Goal: Task Accomplishment & Management: Manage account settings

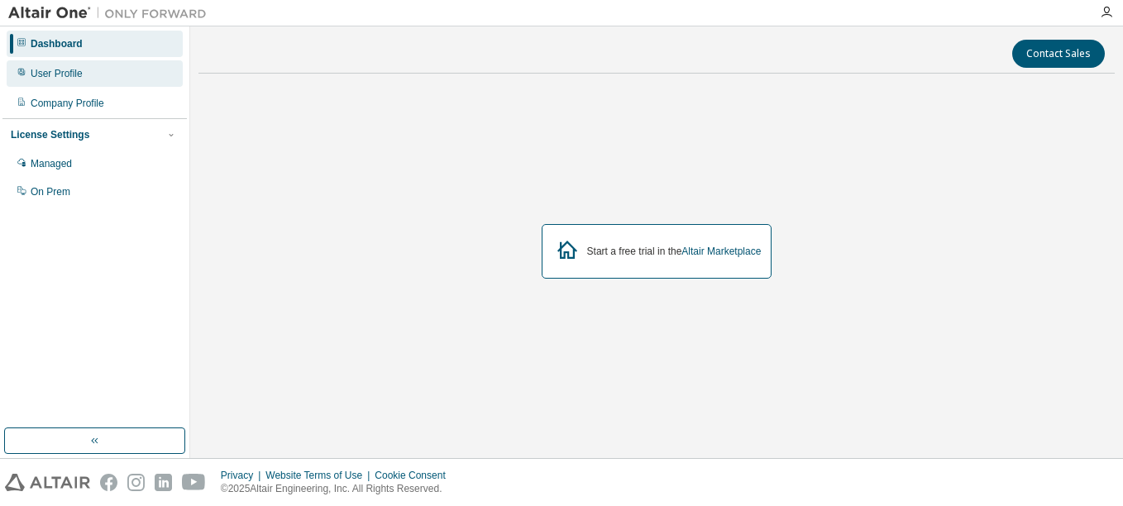
click at [93, 74] on div "User Profile" at bounding box center [95, 73] width 176 height 26
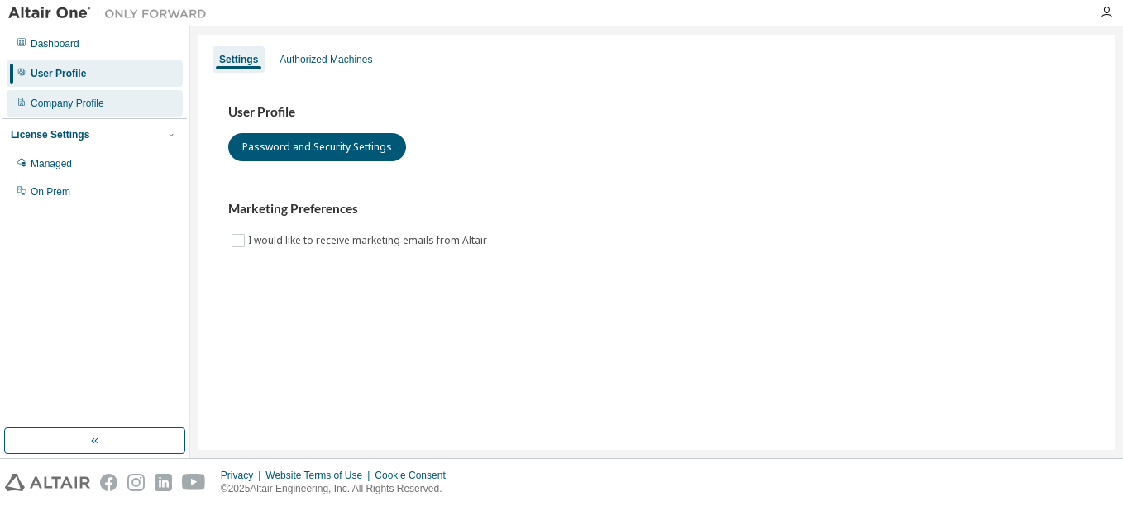
click at [102, 108] on div "Company Profile" at bounding box center [68, 103] width 74 height 13
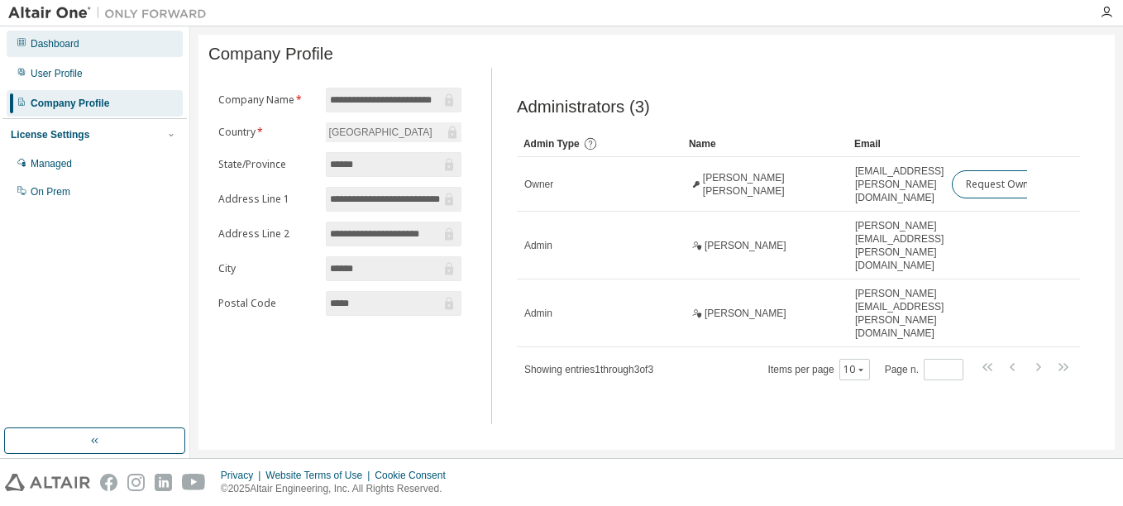
click at [85, 50] on div "Dashboard" at bounding box center [95, 44] width 176 height 26
